Goal: Information Seeking & Learning: Find specific fact

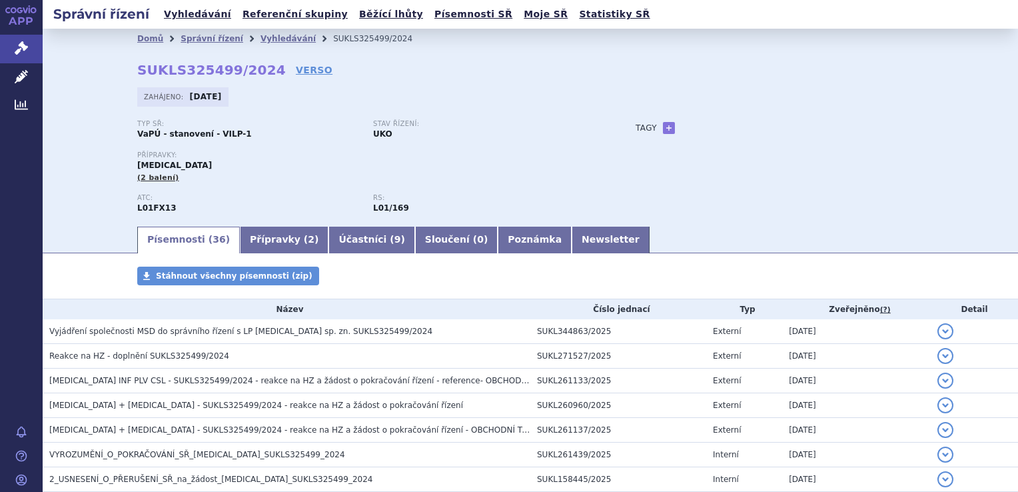
scroll to position [25, 0]
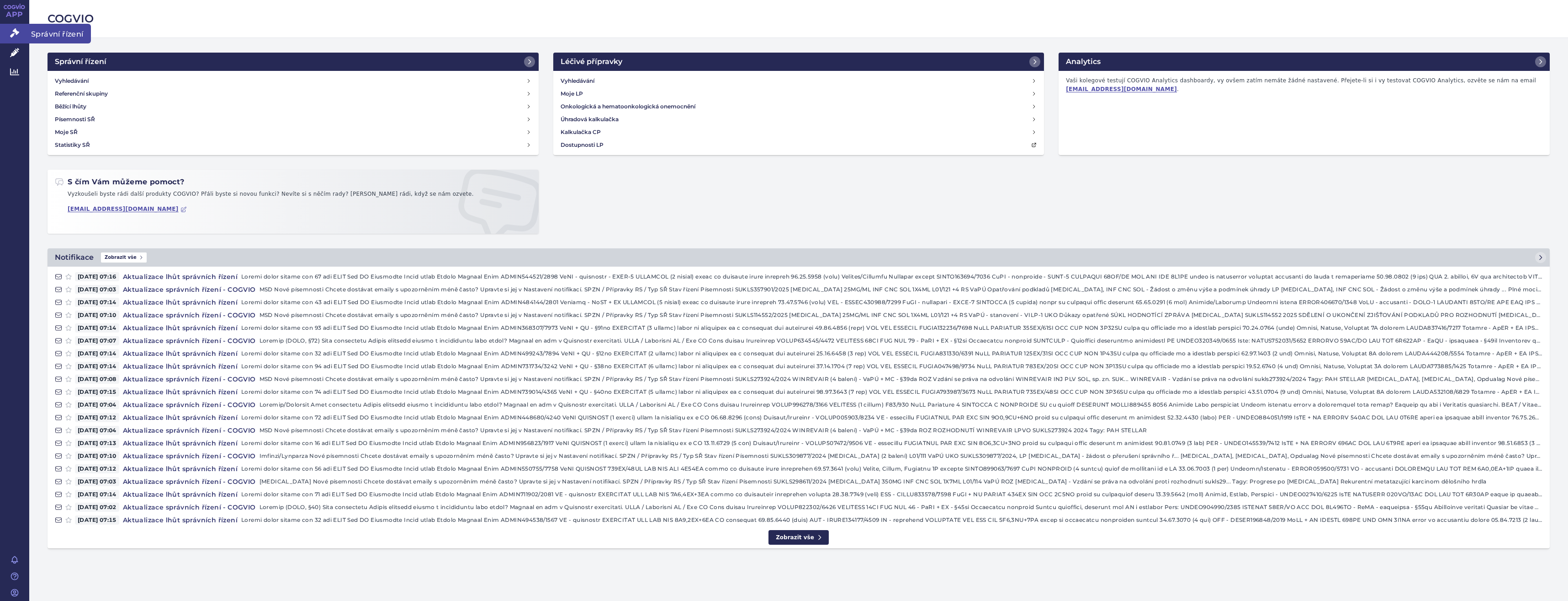
click at [3, 31] on link "Správní řízení" at bounding box center [14, 34] width 29 height 19
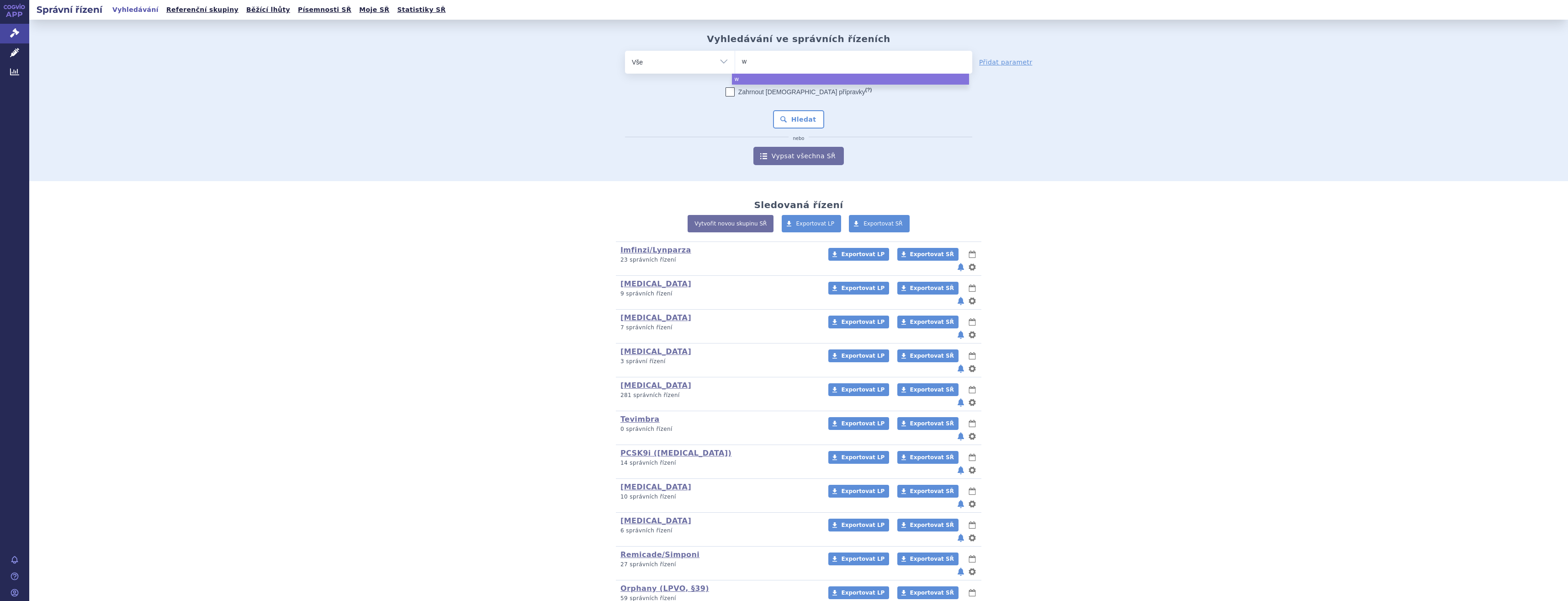
type input "wi"
type input "winre"
type input "winreva"
type input "winrevair"
select select "winrevair"
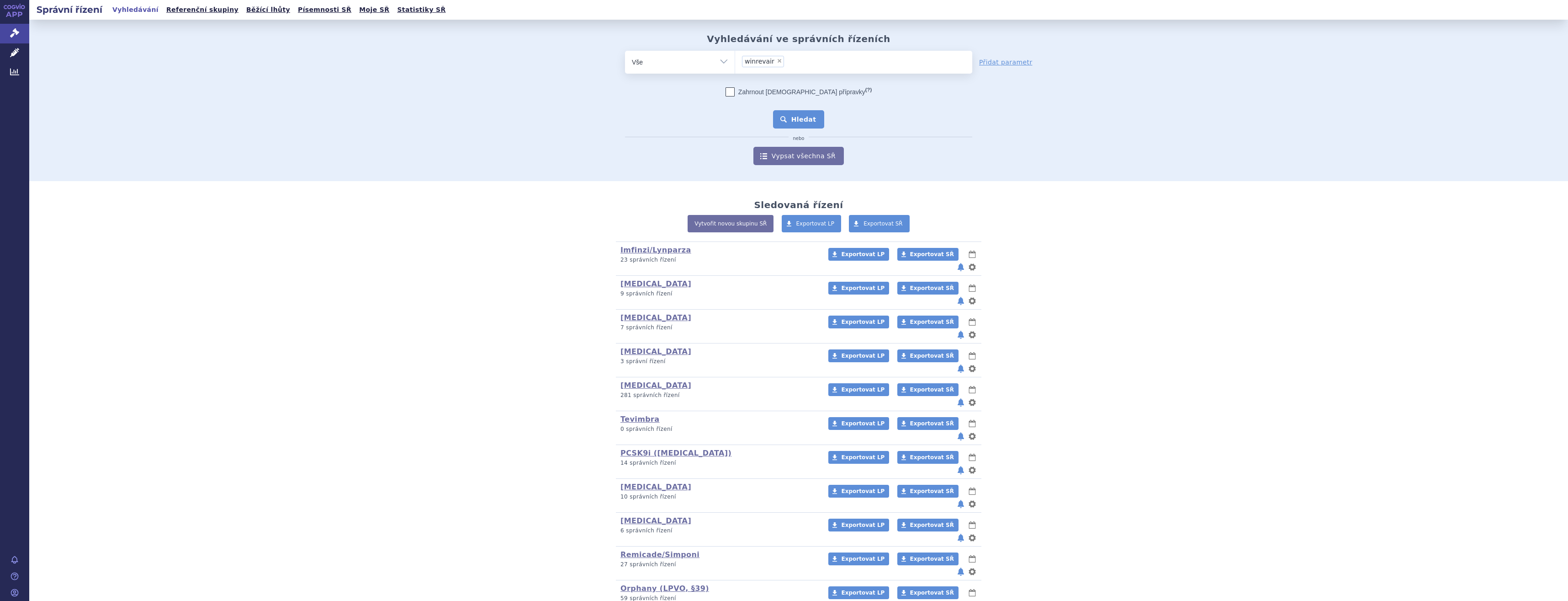
click at [810, 123] on button "Hledat" at bounding box center [798, 119] width 51 height 19
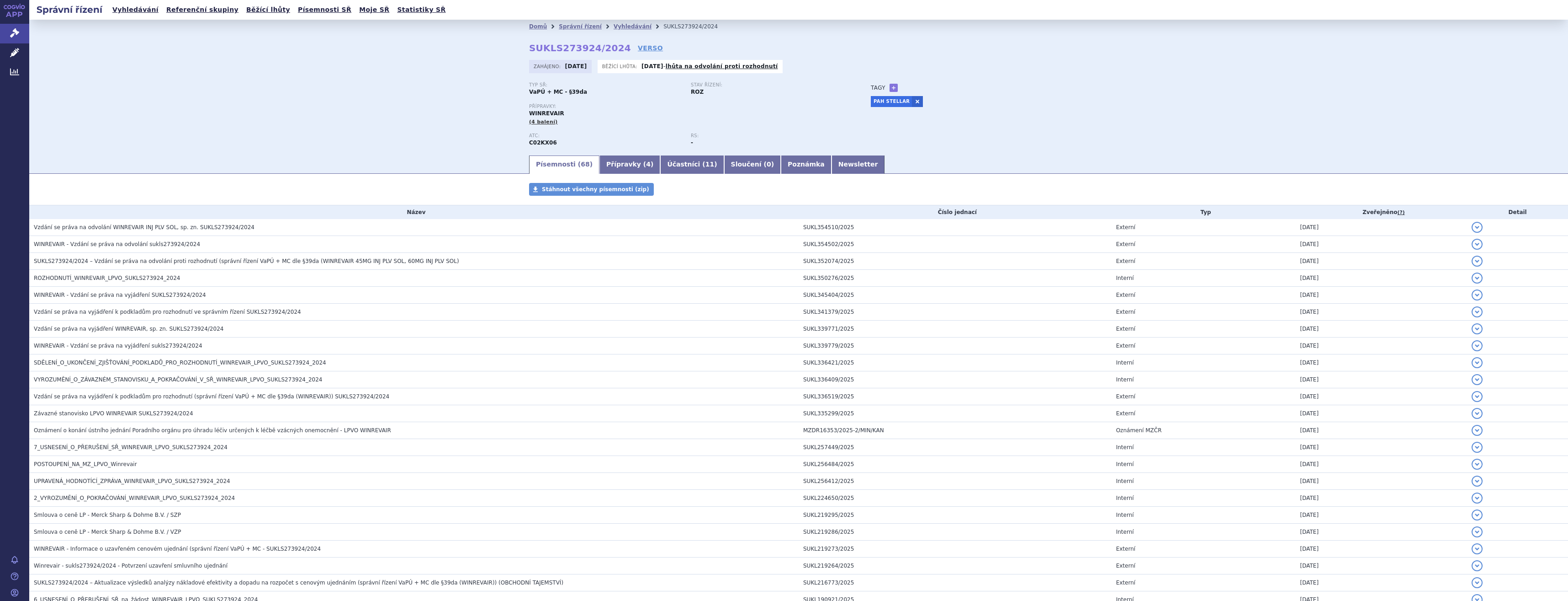
click at [631, 54] on div "Domů Správní řízení Vyhledávání SUKLS273924/2024 SUKLS273924/2024 VERSO [GEOGRA…" at bounding box center [799, 94] width 576 height 121
click at [638, 45] on link "VERSO" at bounding box center [650, 47] width 25 height 9
